Goal: Information Seeking & Learning: Learn about a topic

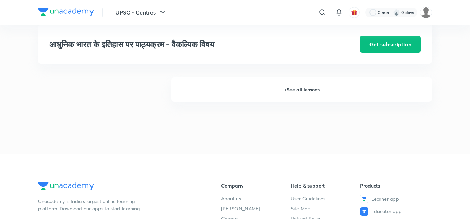
scroll to position [956, 0]
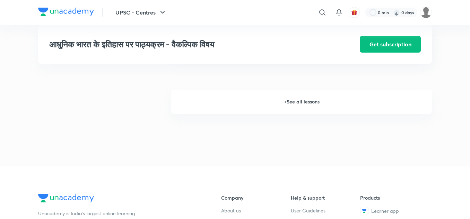
click at [308, 97] on h6 "+ See all lessons" at bounding box center [301, 102] width 261 height 24
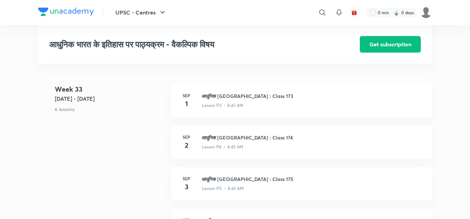
scroll to position [8582, 0]
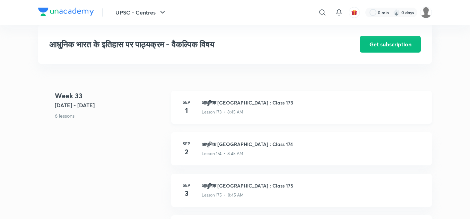
click at [253, 102] on h3 "आधुनिक भारत : Class 173" at bounding box center [313, 102] width 222 height 7
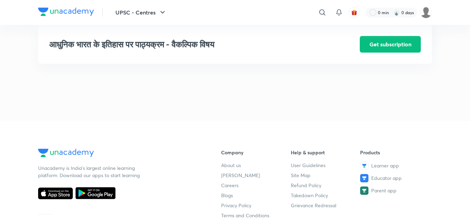
scroll to position [8872, 0]
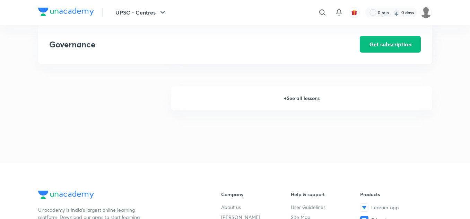
scroll to position [946, 0]
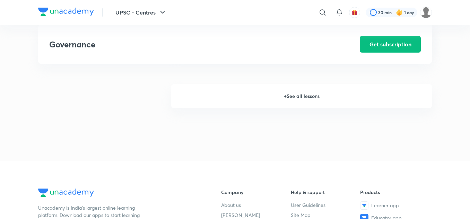
click at [297, 96] on h6 "+ See all lessons" at bounding box center [301, 96] width 261 height 24
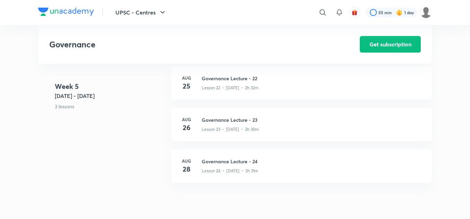
scroll to position [1264, 0]
click at [226, 118] on h3 "Governance Lecture - 23" at bounding box center [313, 120] width 222 height 7
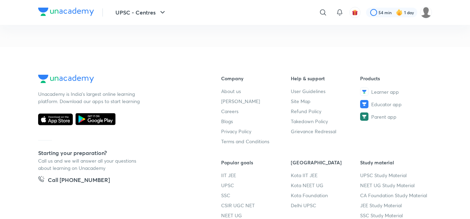
scroll to position [440, 0]
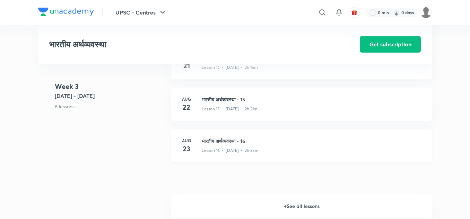
scroll to position [878, 0]
click at [289, 208] on h6 "+ See all lessons" at bounding box center [301, 206] width 261 height 24
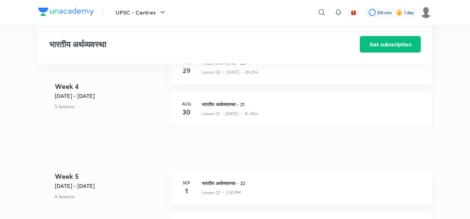
scroll to position [1159, 0]
